Goal: Understand process/instructions: Learn how to perform a task or action

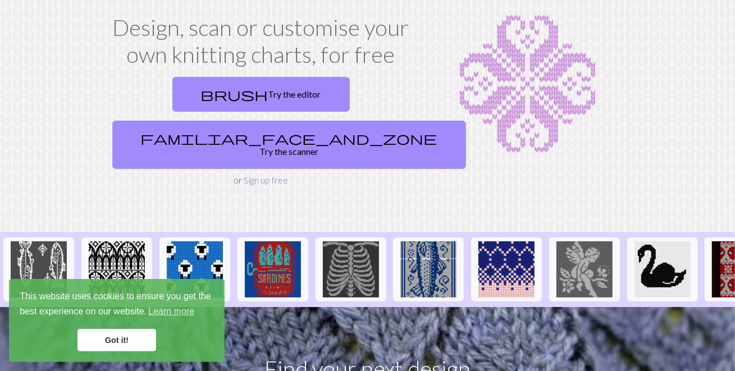
scroll to position [50, 0]
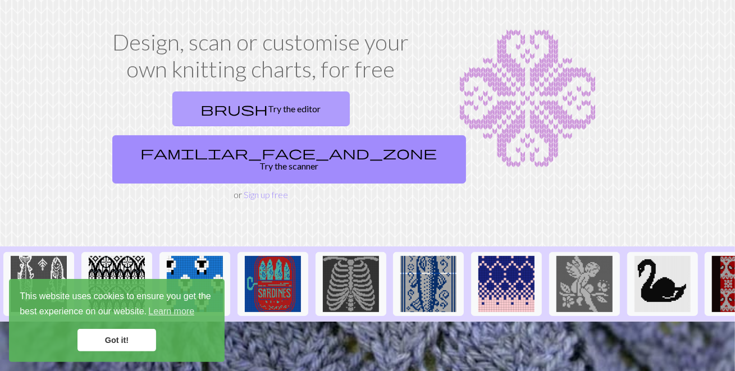
click at [207, 108] on link "brush Try the editor" at bounding box center [260, 108] width 177 height 35
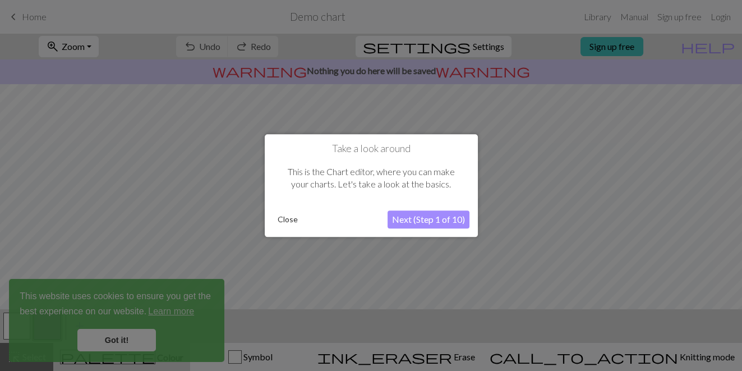
click at [416, 221] on button "Next (Step 1 of 10)" at bounding box center [429, 219] width 82 height 18
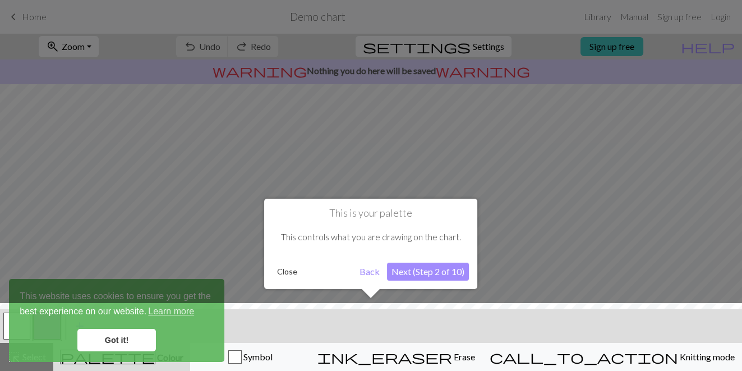
click at [400, 272] on button "Next (Step 2 of 10)" at bounding box center [428, 272] width 82 height 18
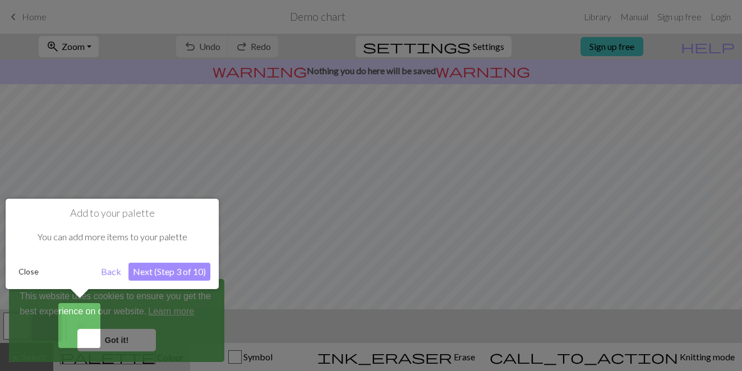
click at [148, 275] on button "Next (Step 3 of 10)" at bounding box center [170, 272] width 82 height 18
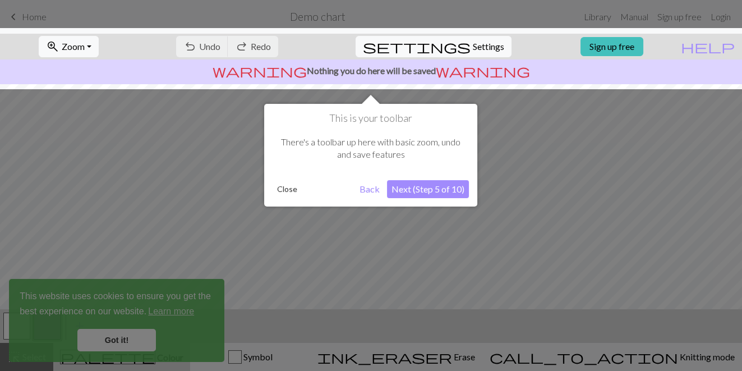
click at [410, 190] on button "Next (Step 5 of 10)" at bounding box center [428, 189] width 82 height 18
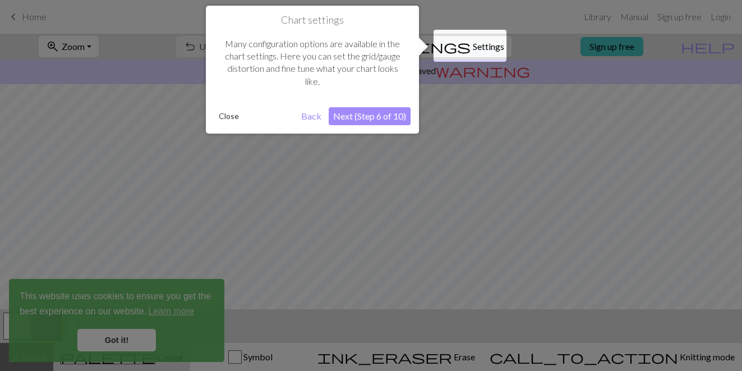
click at [386, 108] on button "Next (Step 6 of 10)" at bounding box center [370, 116] width 82 height 18
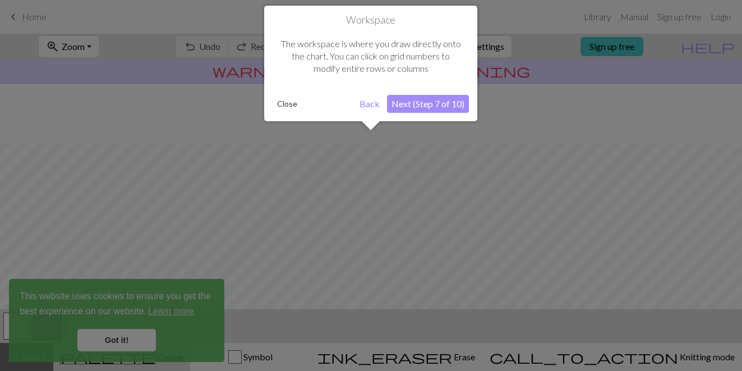
scroll to position [67, 0]
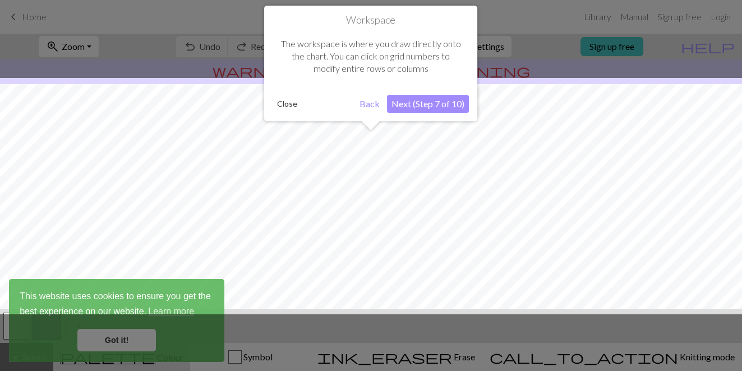
click at [418, 105] on button "Next (Step 7 of 10)" at bounding box center [428, 104] width 82 height 18
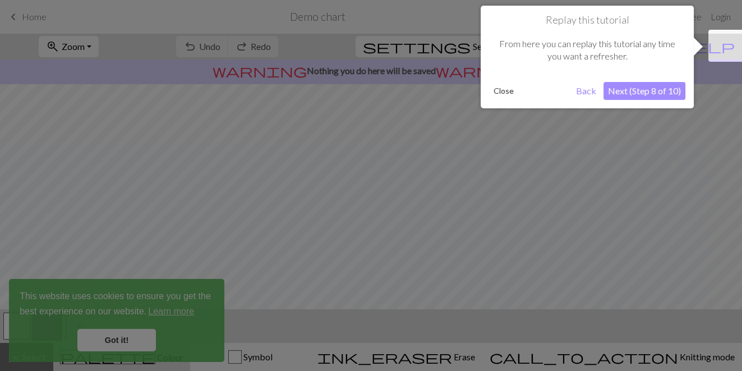
click at [641, 94] on button "Next (Step 8 of 10)" at bounding box center [645, 91] width 82 height 18
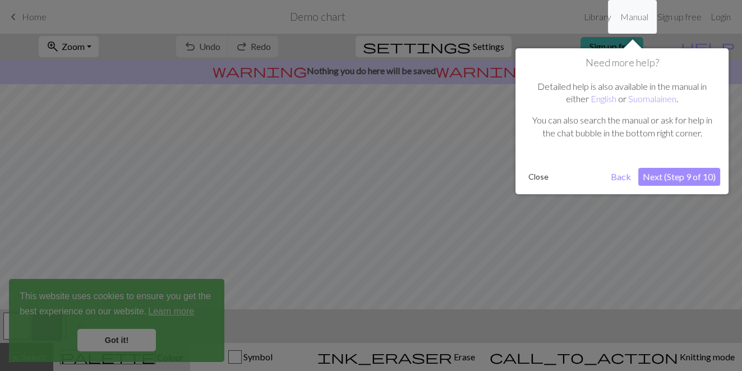
click at [676, 183] on button "Next (Step 9 of 10)" at bounding box center [680, 177] width 82 height 18
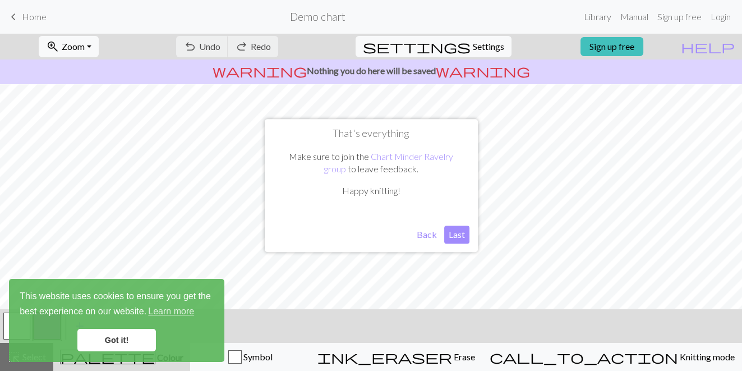
click at [433, 238] on button "Back" at bounding box center [426, 235] width 29 height 18
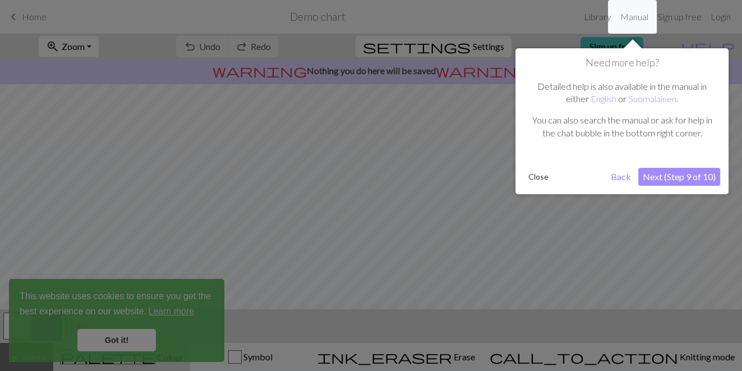
click at [670, 178] on button "Next (Step 9 of 10)" at bounding box center [680, 177] width 82 height 18
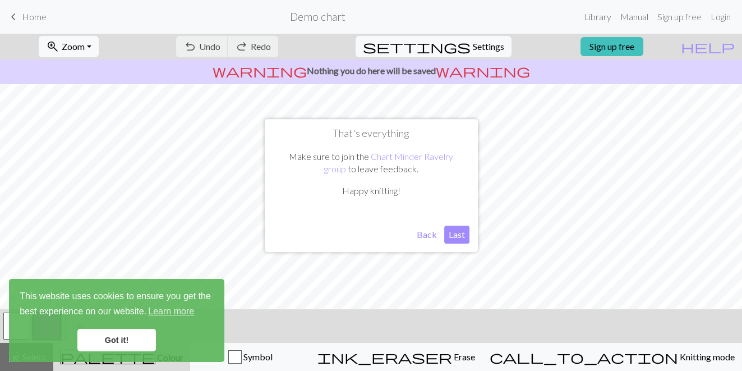
click at [458, 242] on button "Last" at bounding box center [456, 235] width 25 height 18
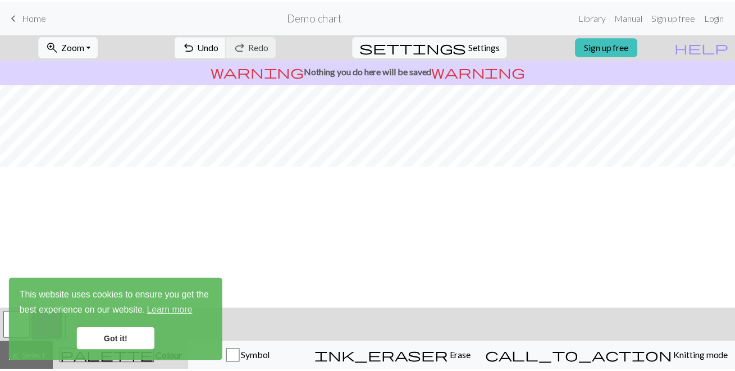
scroll to position [0, 0]
